Goal: Complete application form: Complete application form

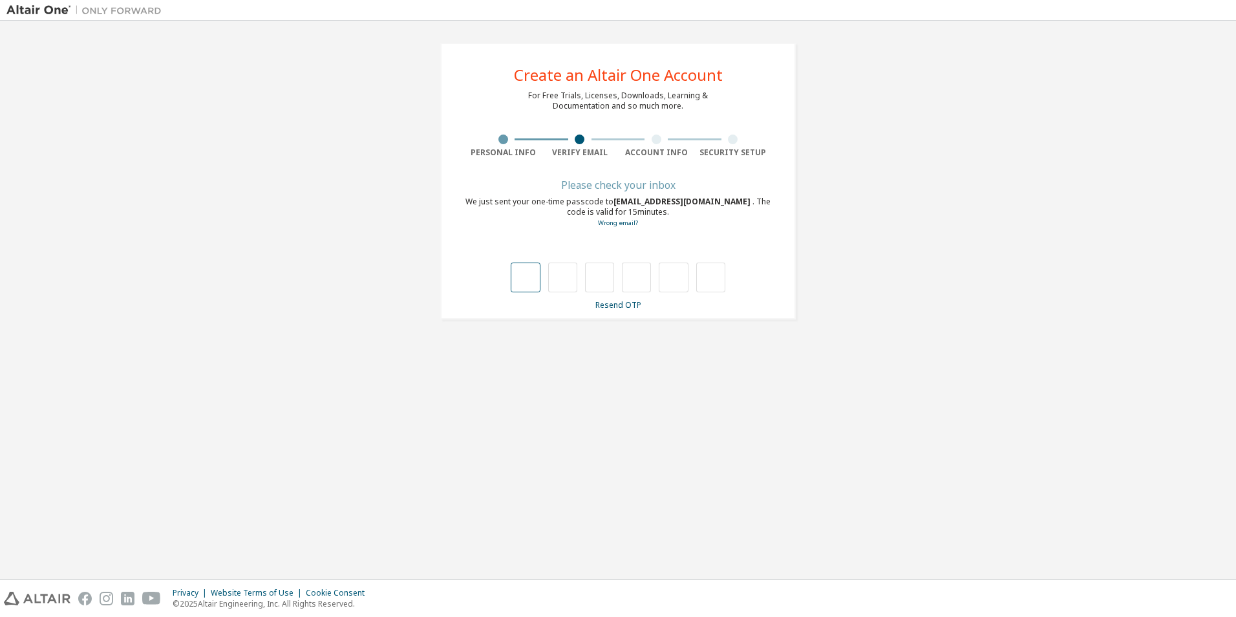
click at [524, 276] on input "text" at bounding box center [525, 278] width 29 height 30
type input "*"
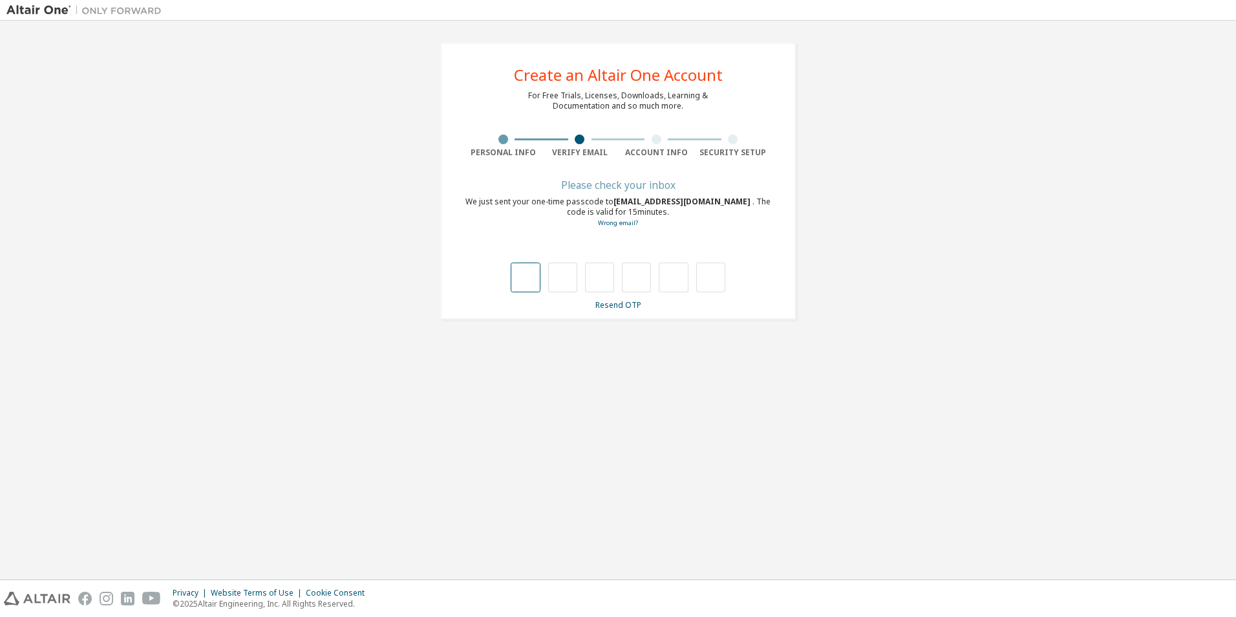
type input "*"
click at [626, 305] on link "Resend OTP" at bounding box center [619, 304] width 46 height 11
